Goal: Task Accomplishment & Management: Complete application form

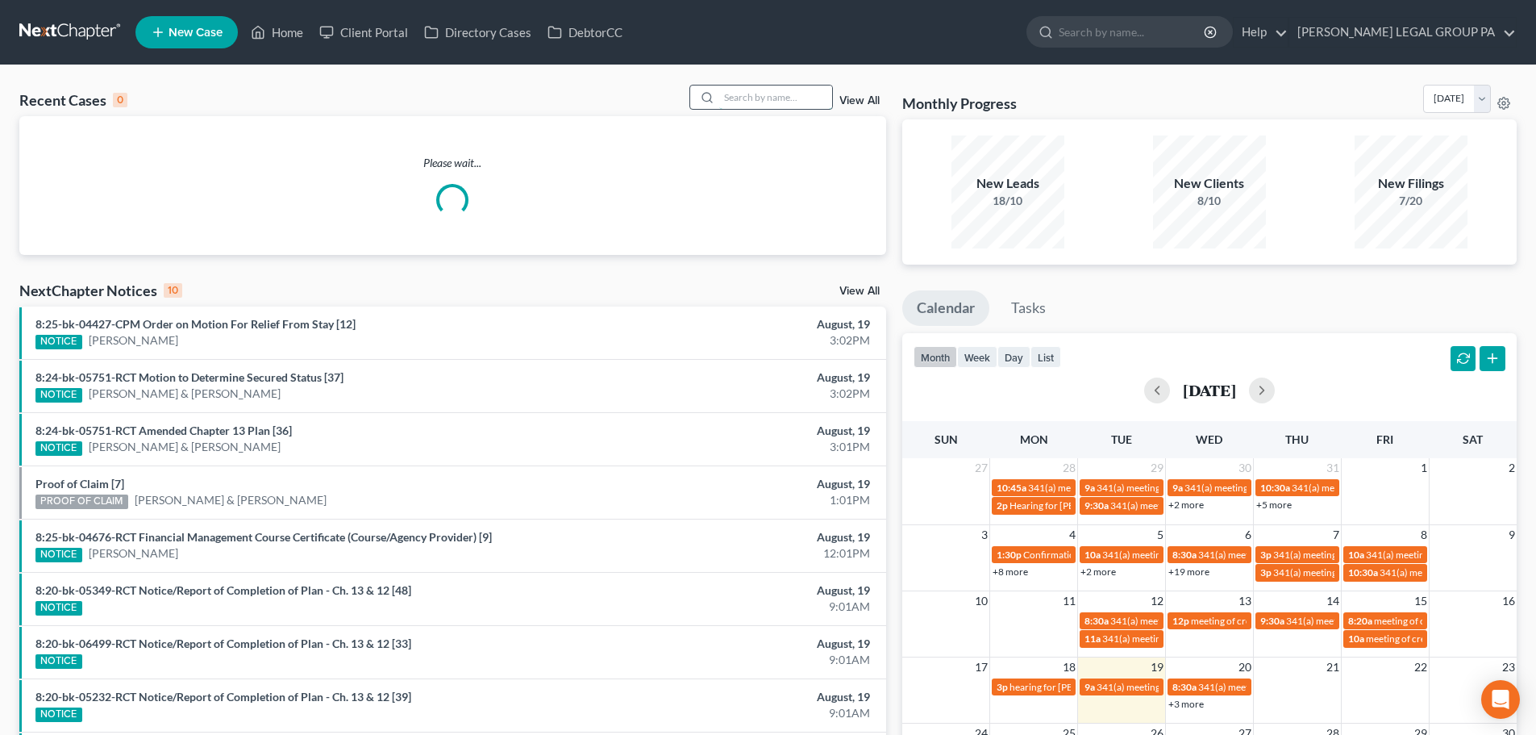
drag, startPoint x: 770, startPoint y: 107, endPoint x: 768, endPoint y: 91, distance: 16.2
click at [768, 100] on input "search" at bounding box center [775, 96] width 113 height 23
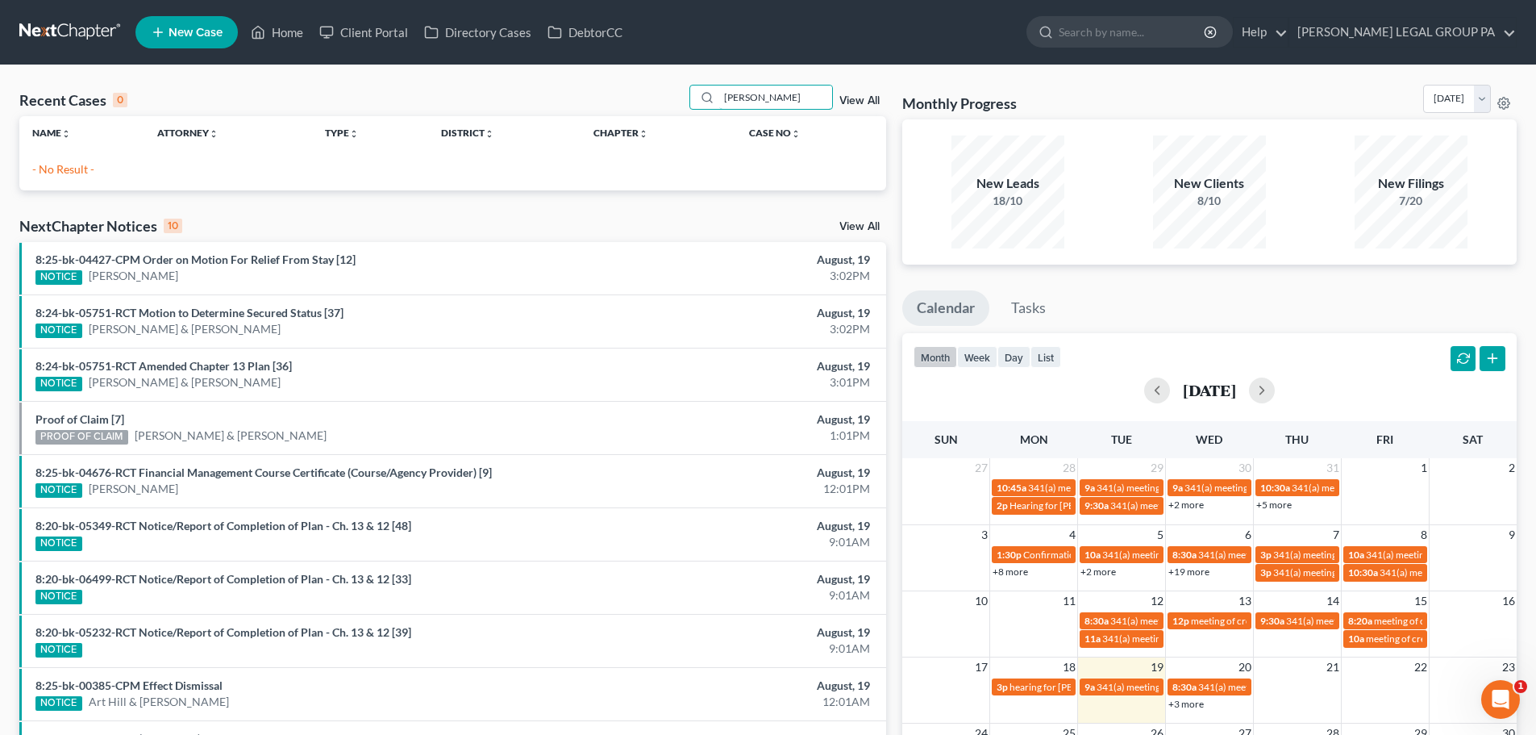
type input "[PERSON_NAME]"
click at [144, 31] on link "New Case" at bounding box center [186, 32] width 102 height 32
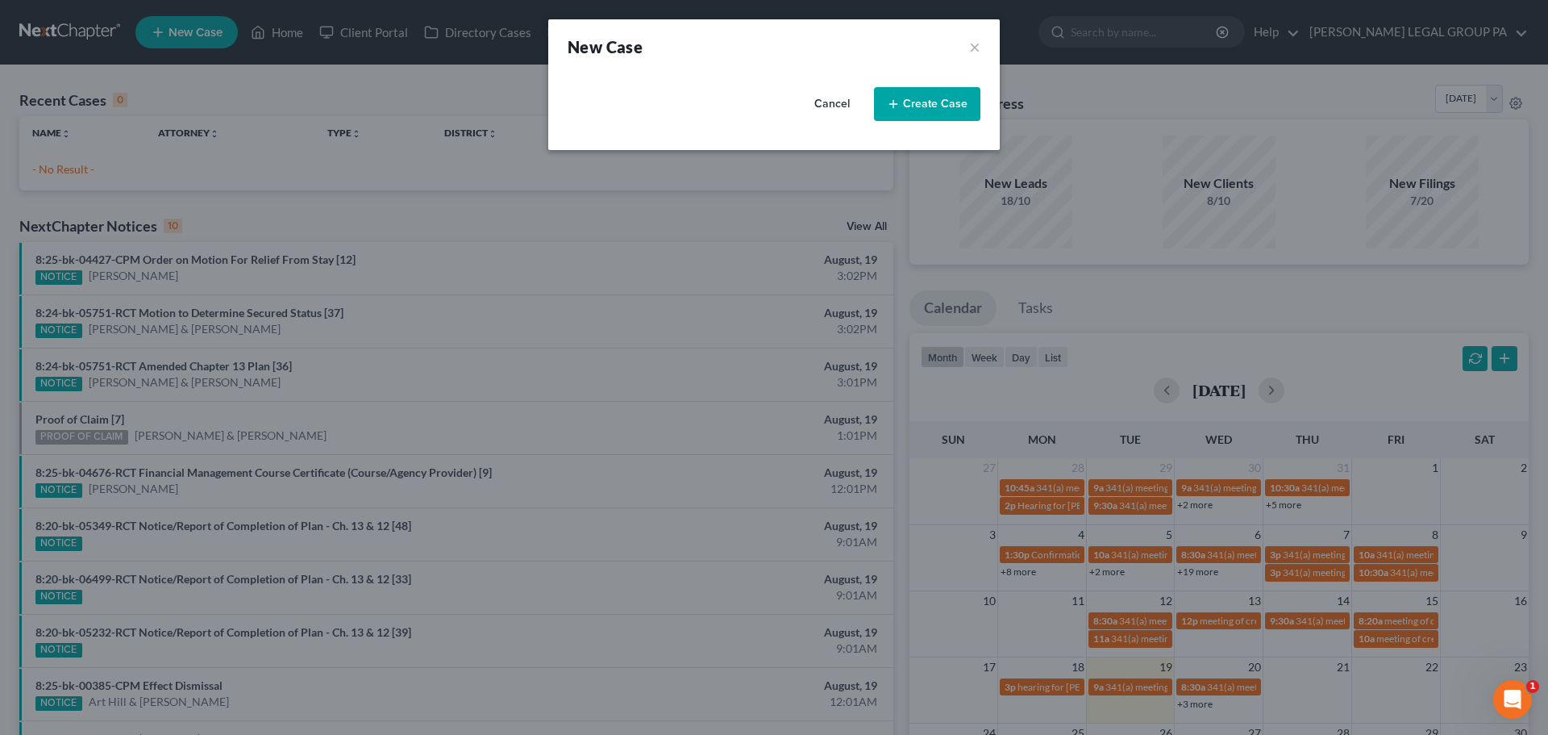
select select "15"
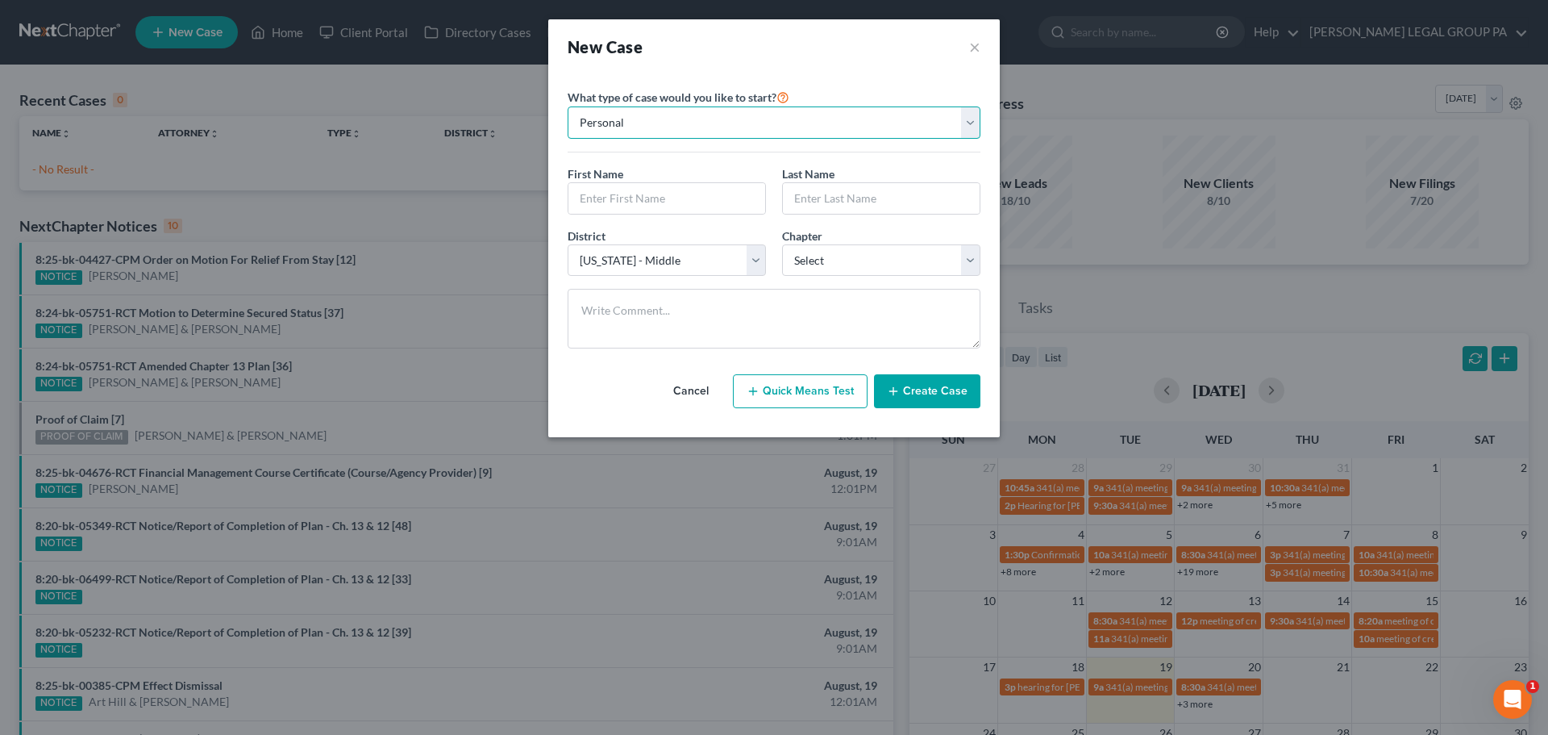
click at [691, 127] on select "Personal Business" at bounding box center [774, 122] width 413 height 32
click at [643, 201] on input "text" at bounding box center [666, 198] width 197 height 31
click at [843, 253] on select "Select 7 11 12 13" at bounding box center [881, 260] width 198 height 32
select select "3"
click at [782, 244] on select "Select 7 11 12 13" at bounding box center [881, 260] width 198 height 32
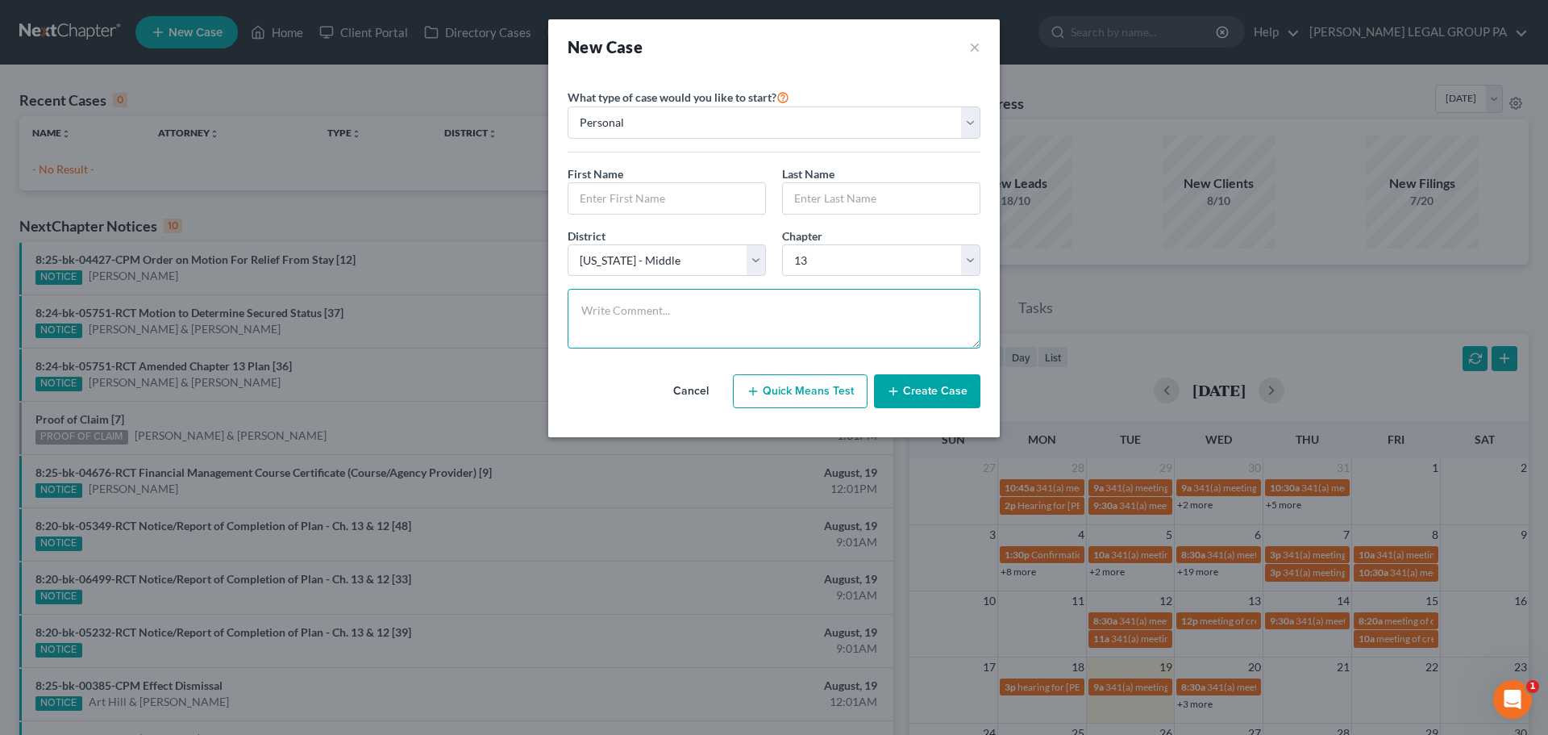
click at [747, 310] on textarea at bounding box center [774, 319] width 413 height 60
click at [629, 206] on input "text" at bounding box center [666, 198] width 197 height 31
type input "Shelly"
click at [799, 206] on input "text" at bounding box center [881, 198] width 197 height 31
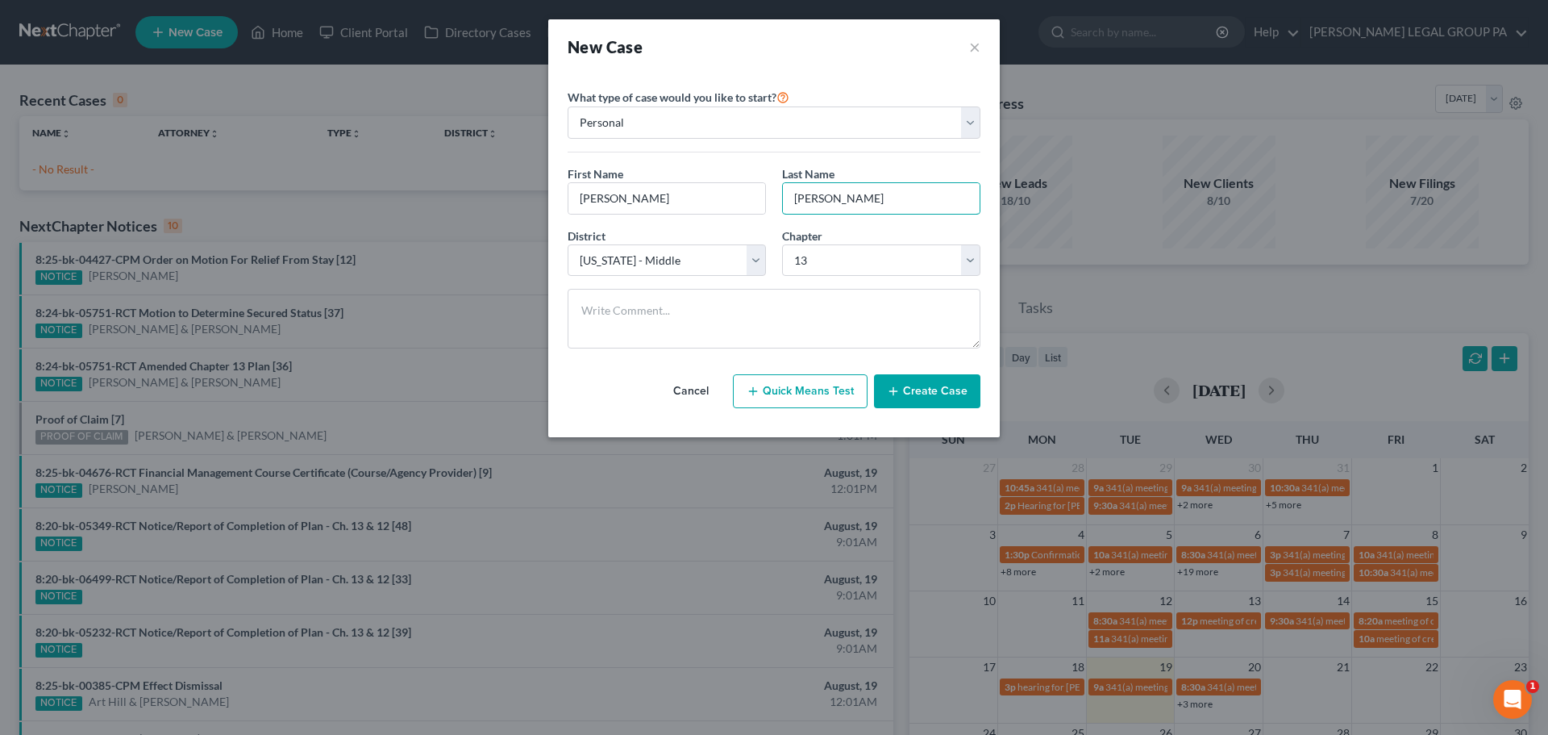
type input "Poe"
click at [880, 382] on button "Create Case" at bounding box center [927, 391] width 106 height 34
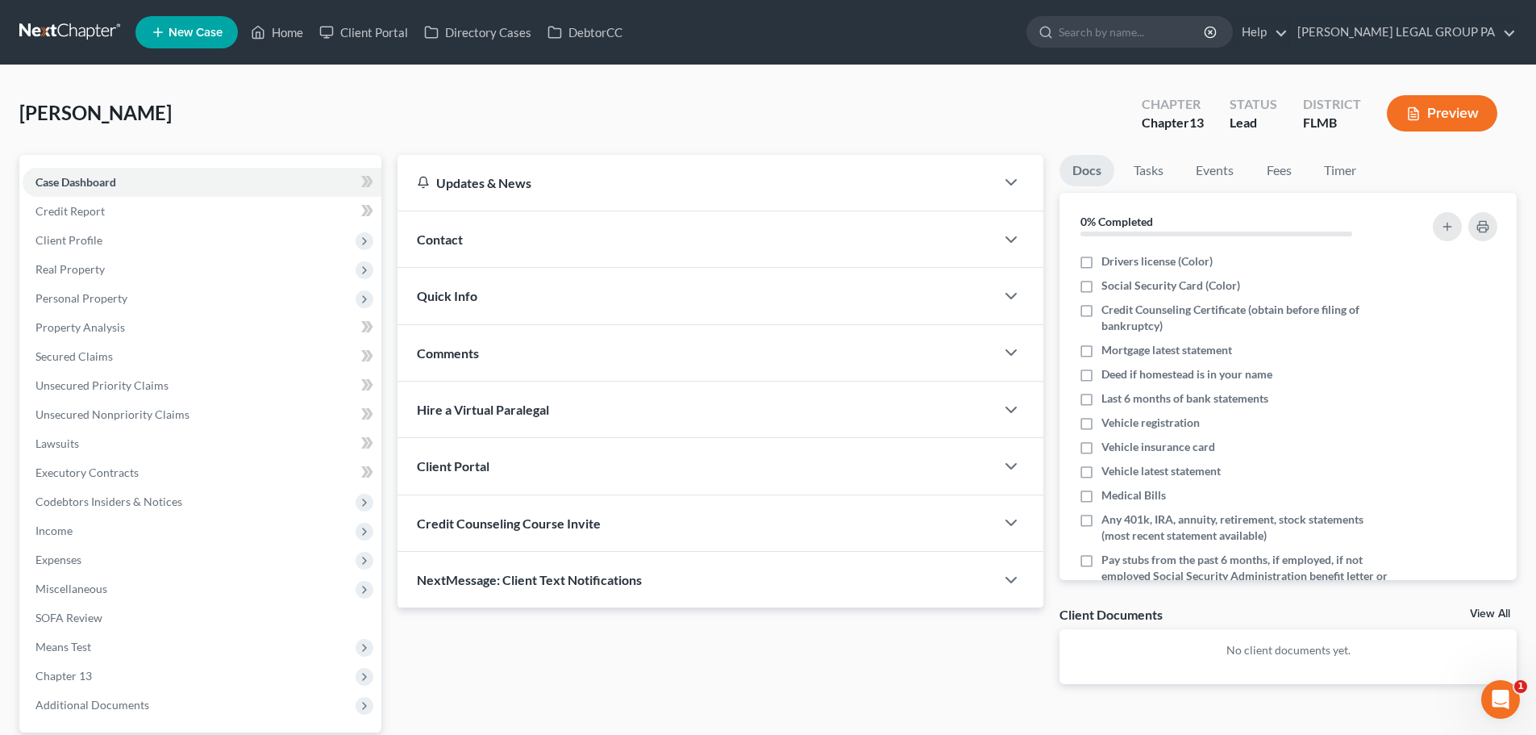
click at [552, 518] on span "Credit Counseling Course Invite" at bounding box center [509, 522] width 184 height 15
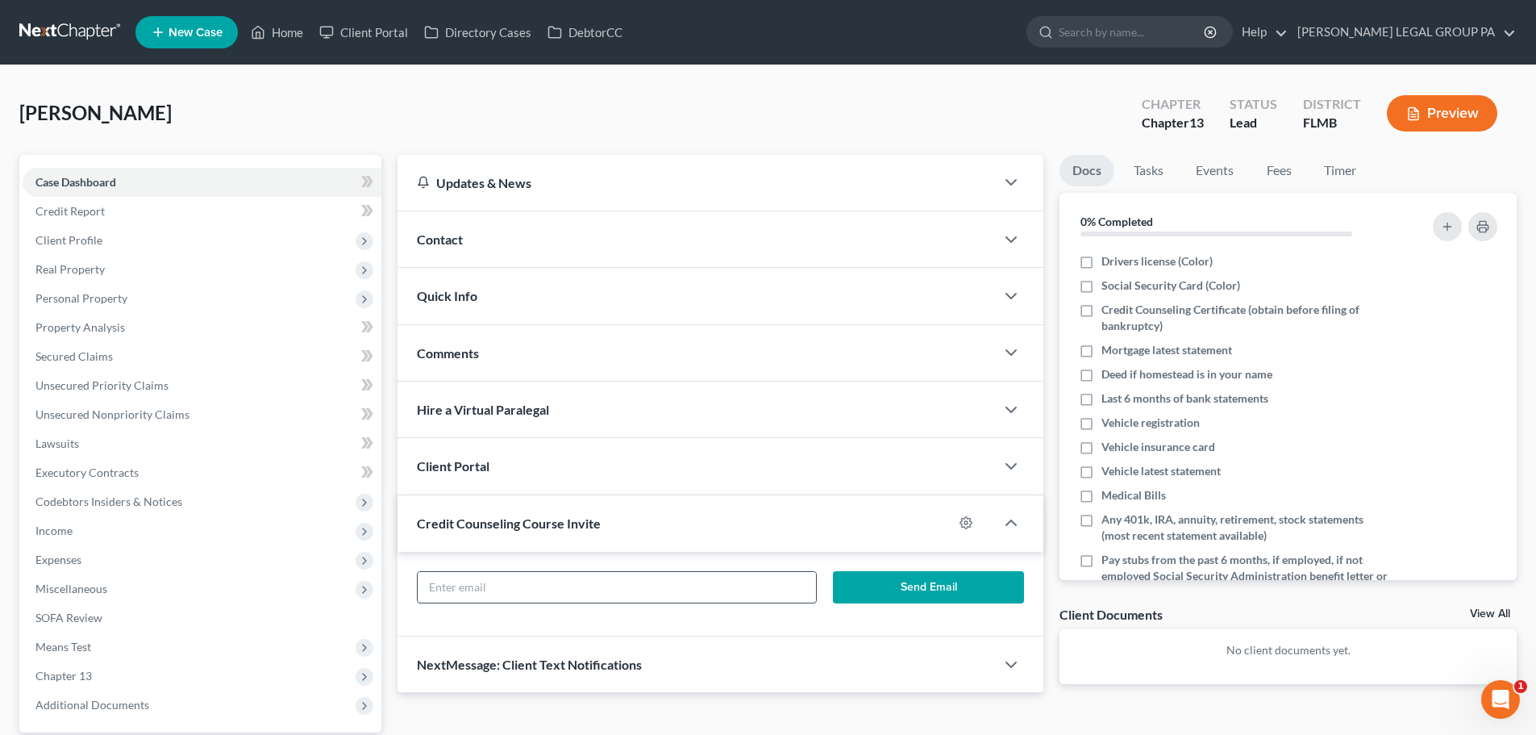
drag, startPoint x: 676, startPoint y: 589, endPoint x: 674, endPoint y: 581, distance: 8.2
click at [675, 584] on input "text" at bounding box center [617, 587] width 398 height 31
paste input "poeshelly@yahoo.com"
type input "poeshelly@yahoo.com"
click at [863, 587] on button "Send Email" at bounding box center [929, 587] width 192 height 32
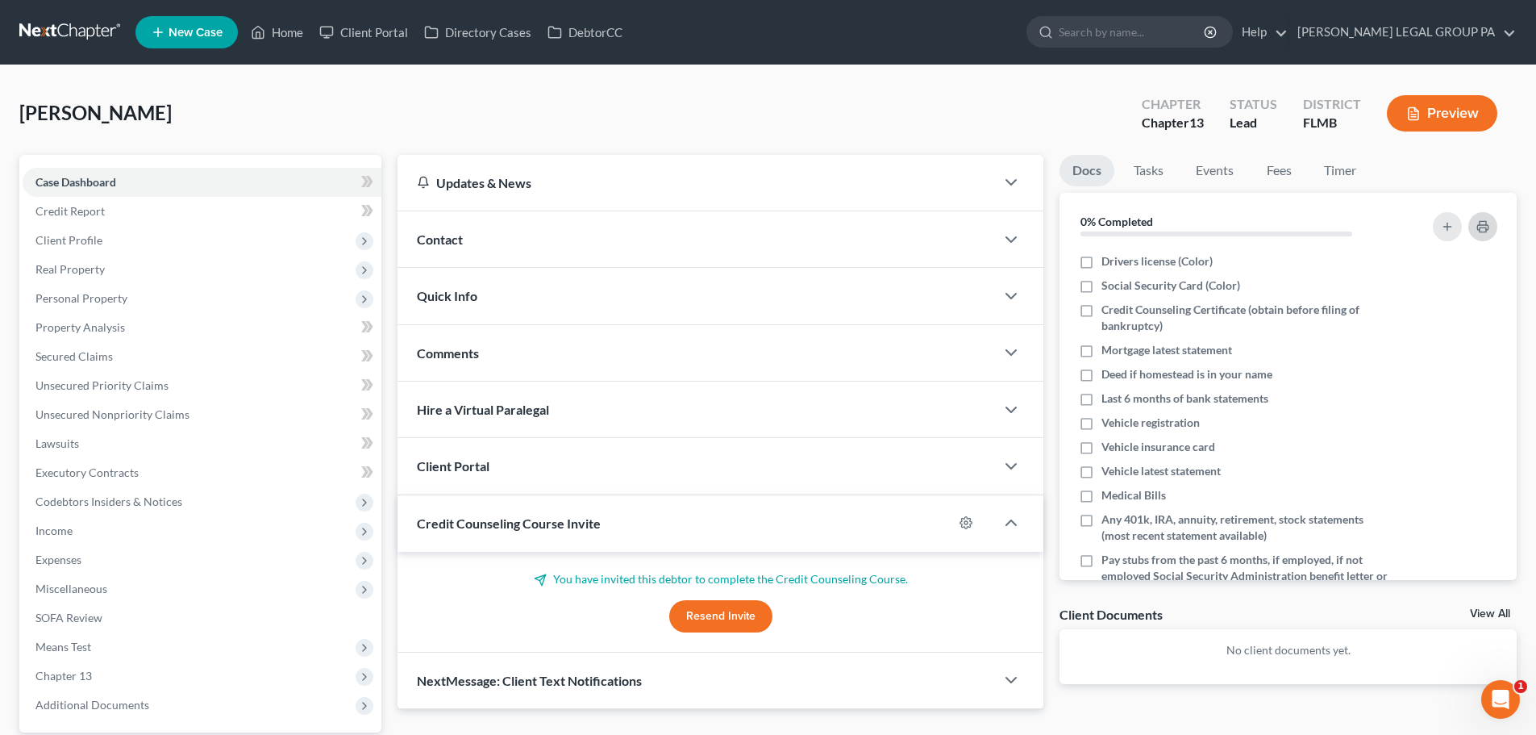
click at [1479, 228] on icon "button" at bounding box center [1482, 226] width 13 height 13
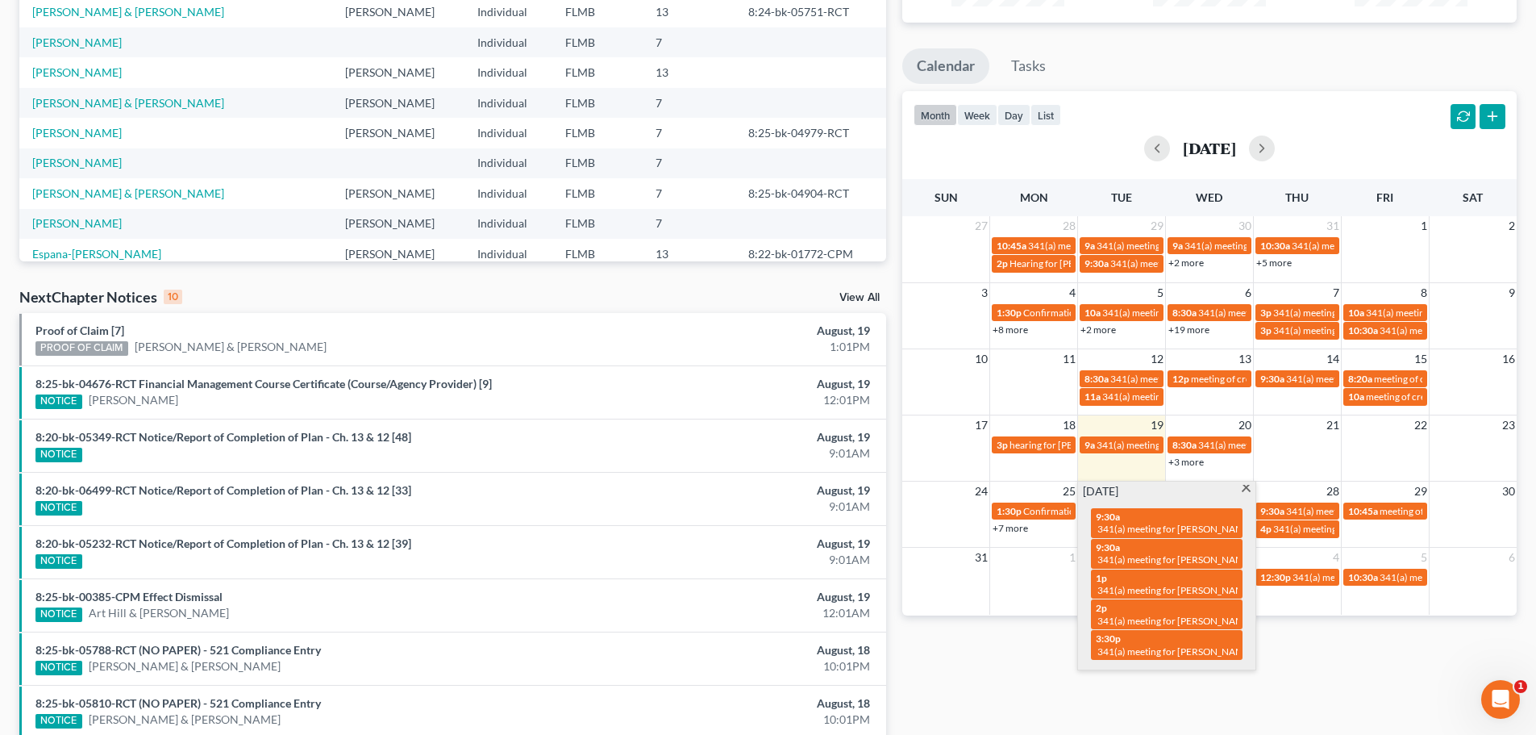
scroll to position [110, 0]
